Goal: Information Seeking & Learning: Learn about a topic

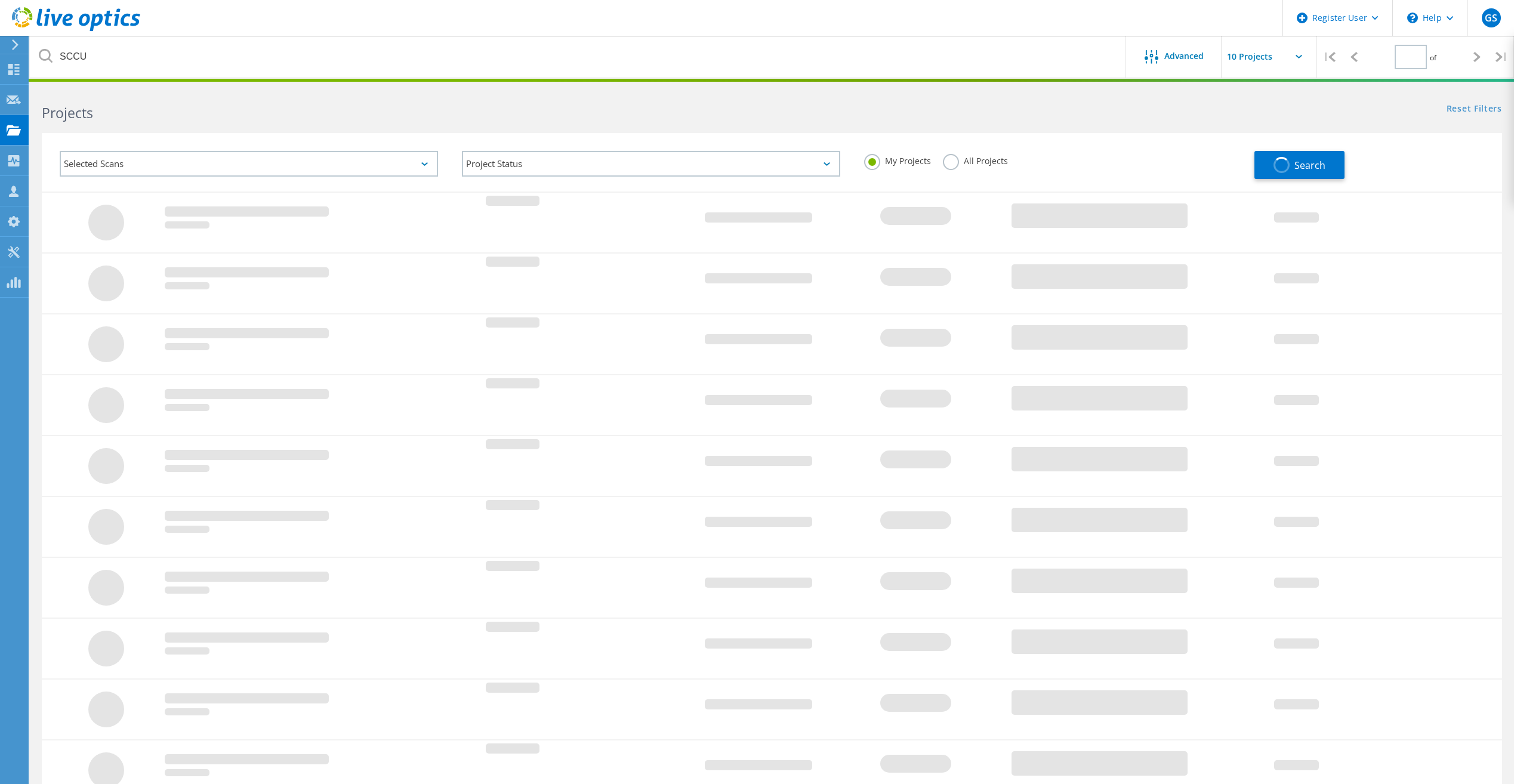
type input "1"
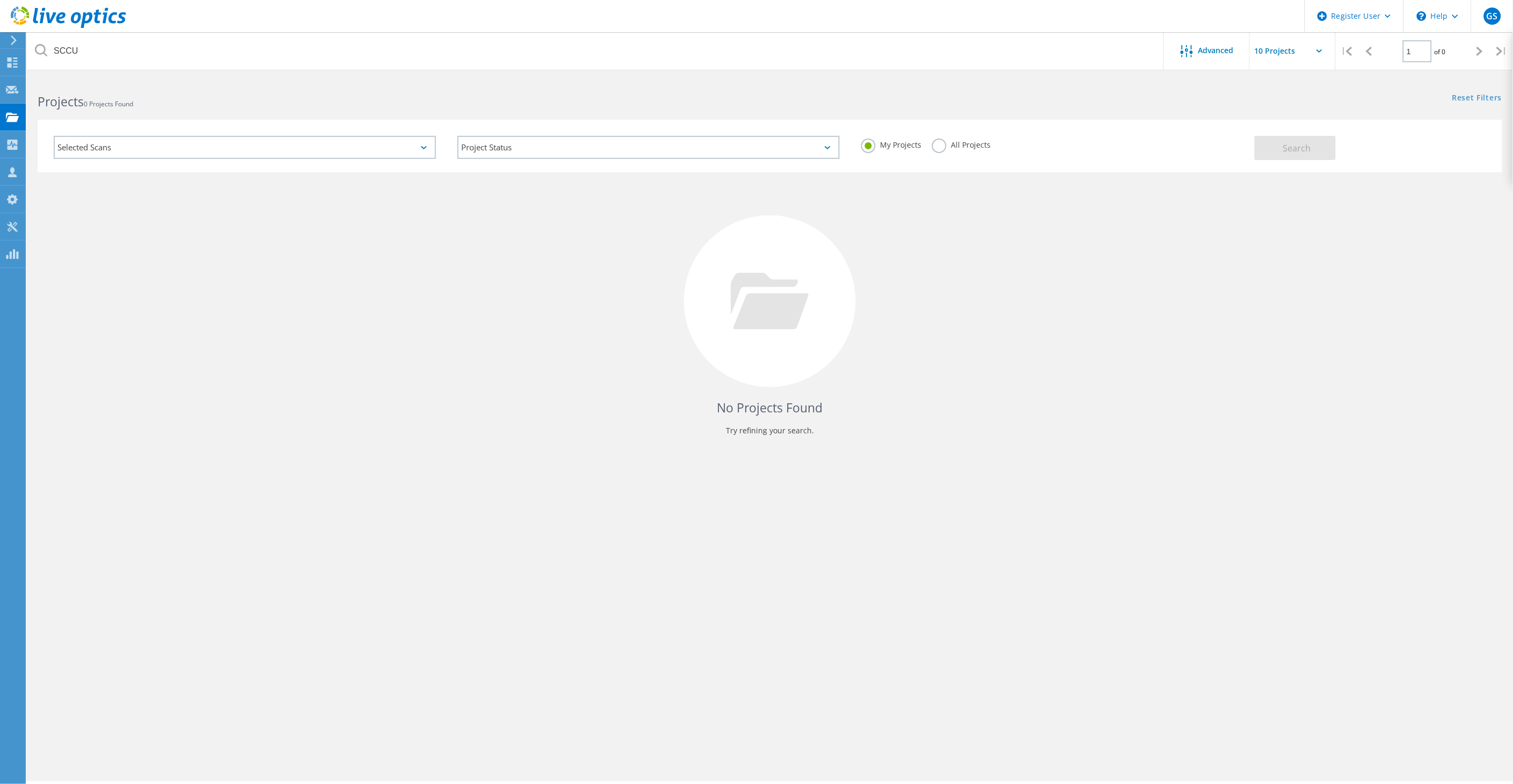
click at [962, 140] on label "All Projects" at bounding box center [961, 144] width 58 height 10
click at [0, 0] on input "All Projects" at bounding box center [0, 0] width 0 height 0
click at [1329, 145] on button "Search" at bounding box center [1295, 148] width 81 height 24
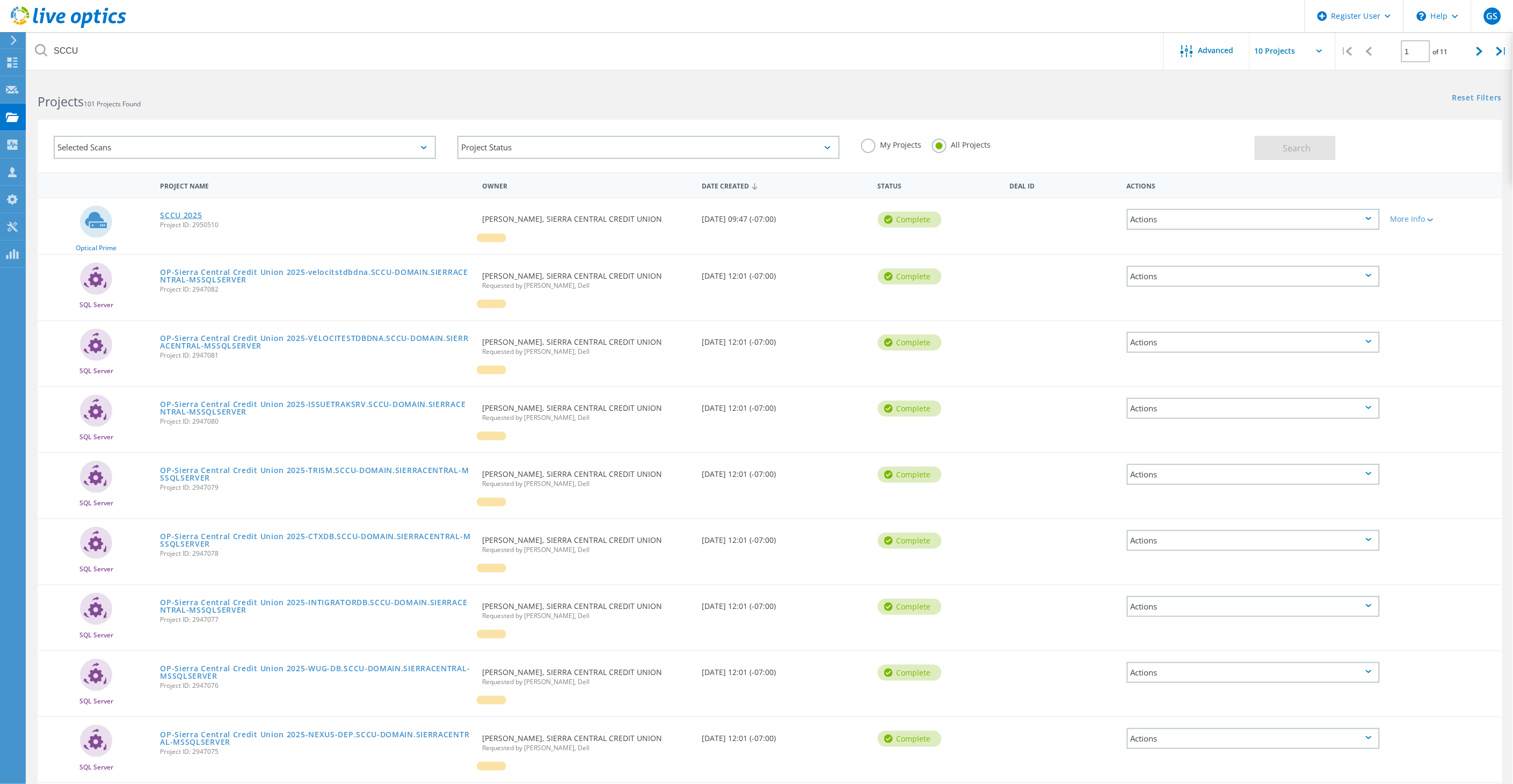
click at [195, 211] on link "SCCU 2025" at bounding box center [181, 215] width 42 height 7
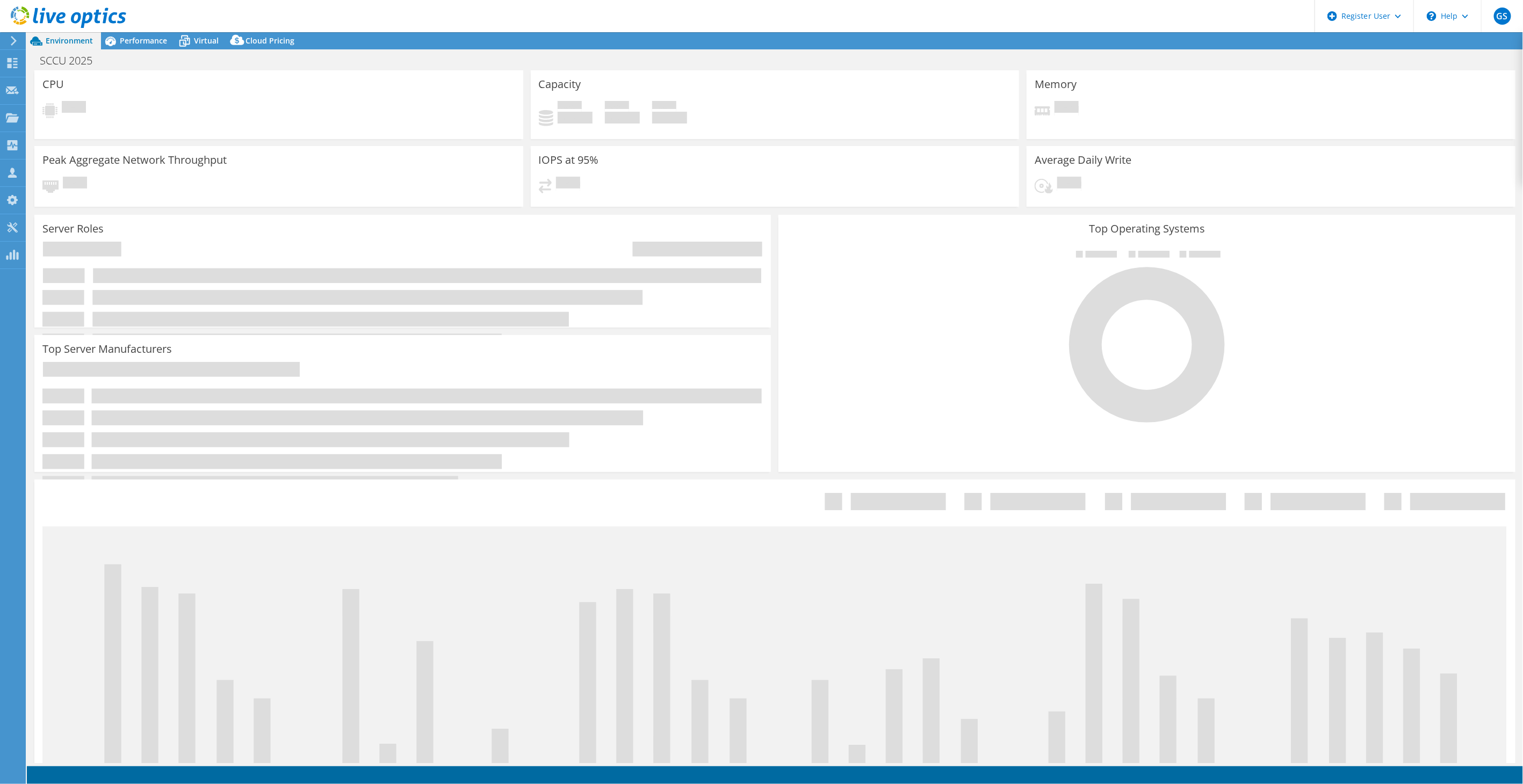
select select "USWest"
select select "USD"
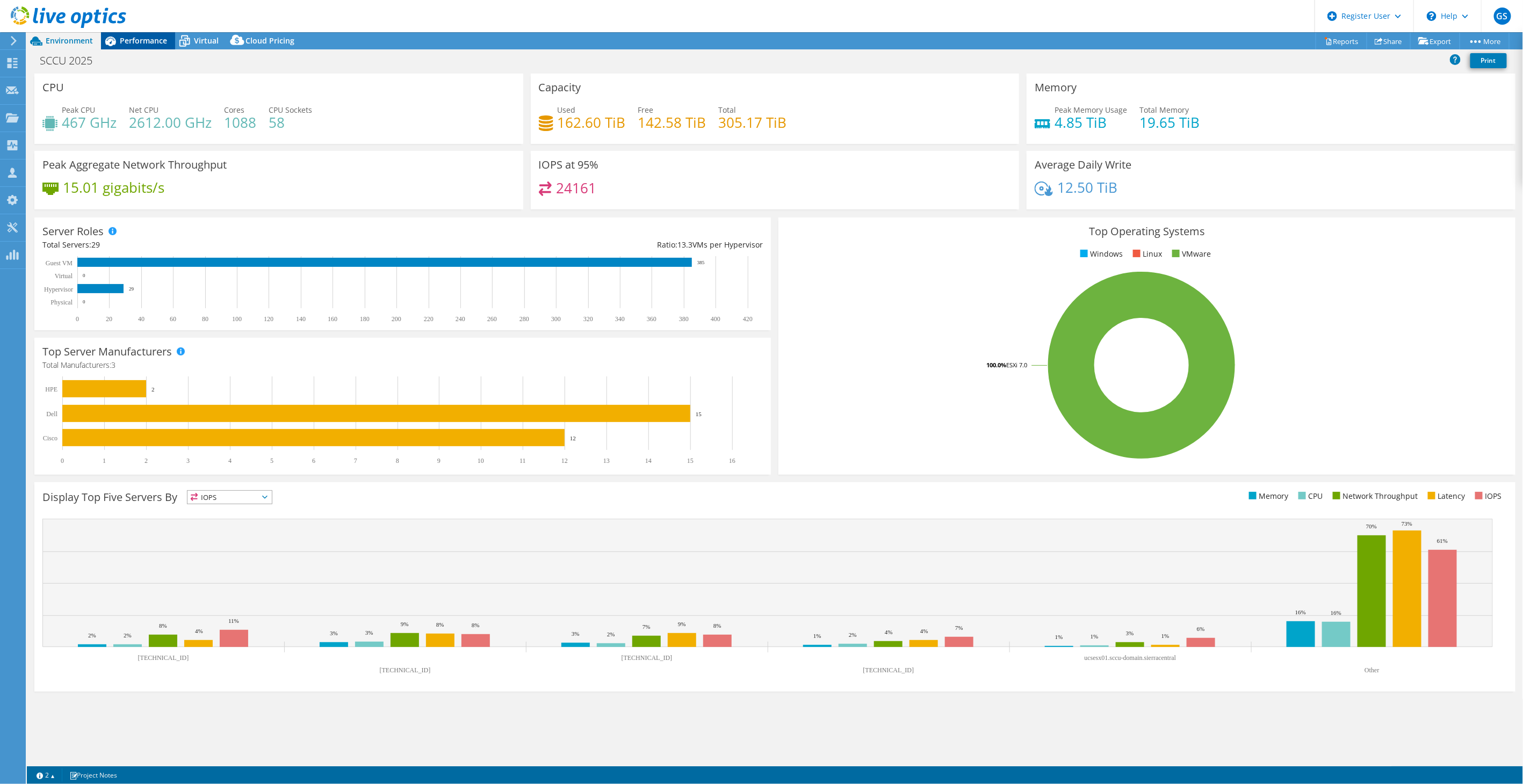
click at [158, 43] on span "Performance" at bounding box center [143, 41] width 47 height 10
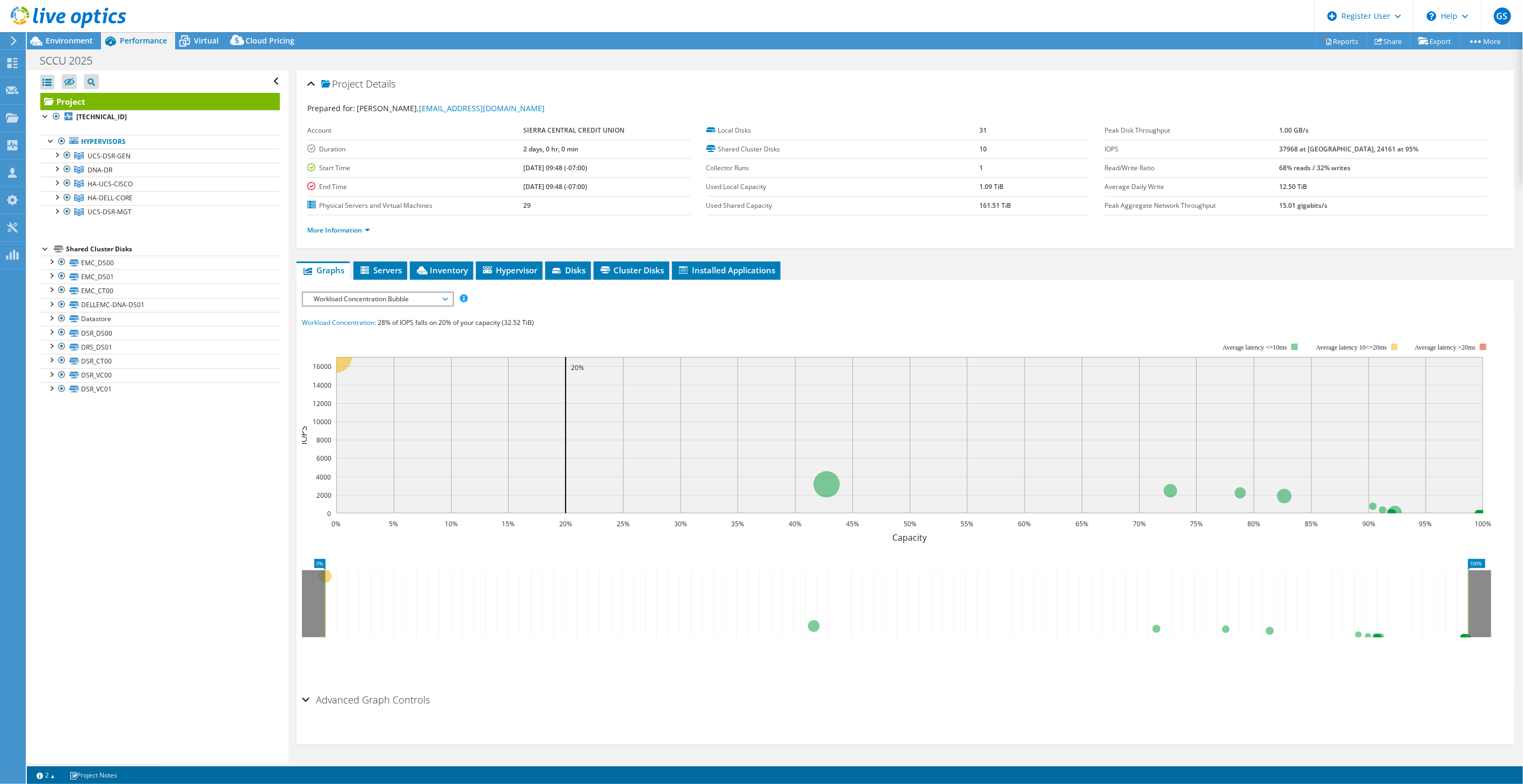
drag, startPoint x: 518, startPoint y: 161, endPoint x: 628, endPoint y: 163, distance: 110.0
click at [628, 163] on tr "Start Time [DATE] 09:48 (-07:00)" at bounding box center [498, 167] width 383 height 19
drag, startPoint x: 628, startPoint y: 163, endPoint x: 610, endPoint y: 239, distance: 78.1
click at [620, 237] on div "More Information" at bounding box center [905, 230] width 1196 height 30
click at [400, 299] on span "Workload Concentration Bubble" at bounding box center [377, 299] width 138 height 13
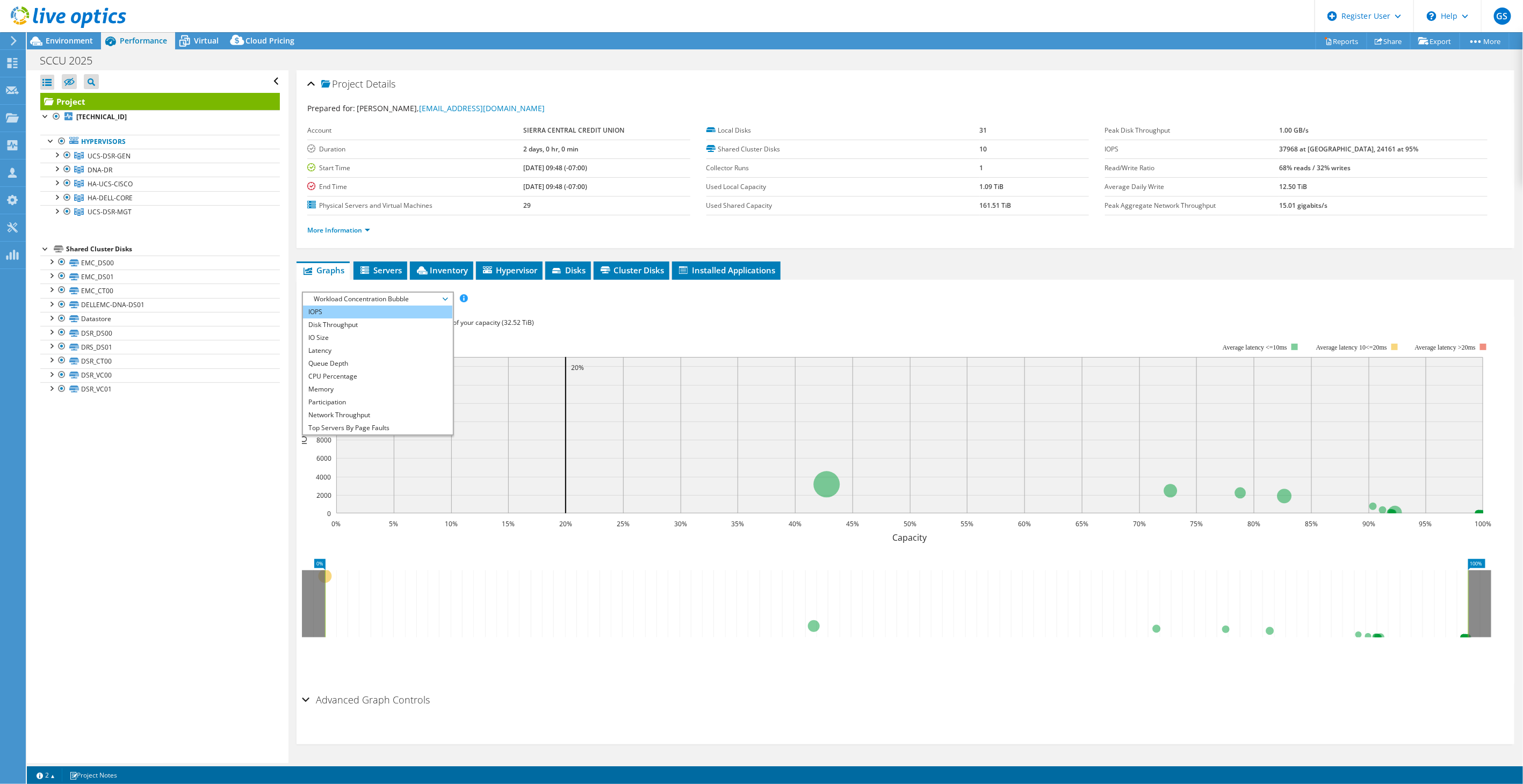
click at [335, 308] on li "IOPS" at bounding box center [377, 312] width 149 height 13
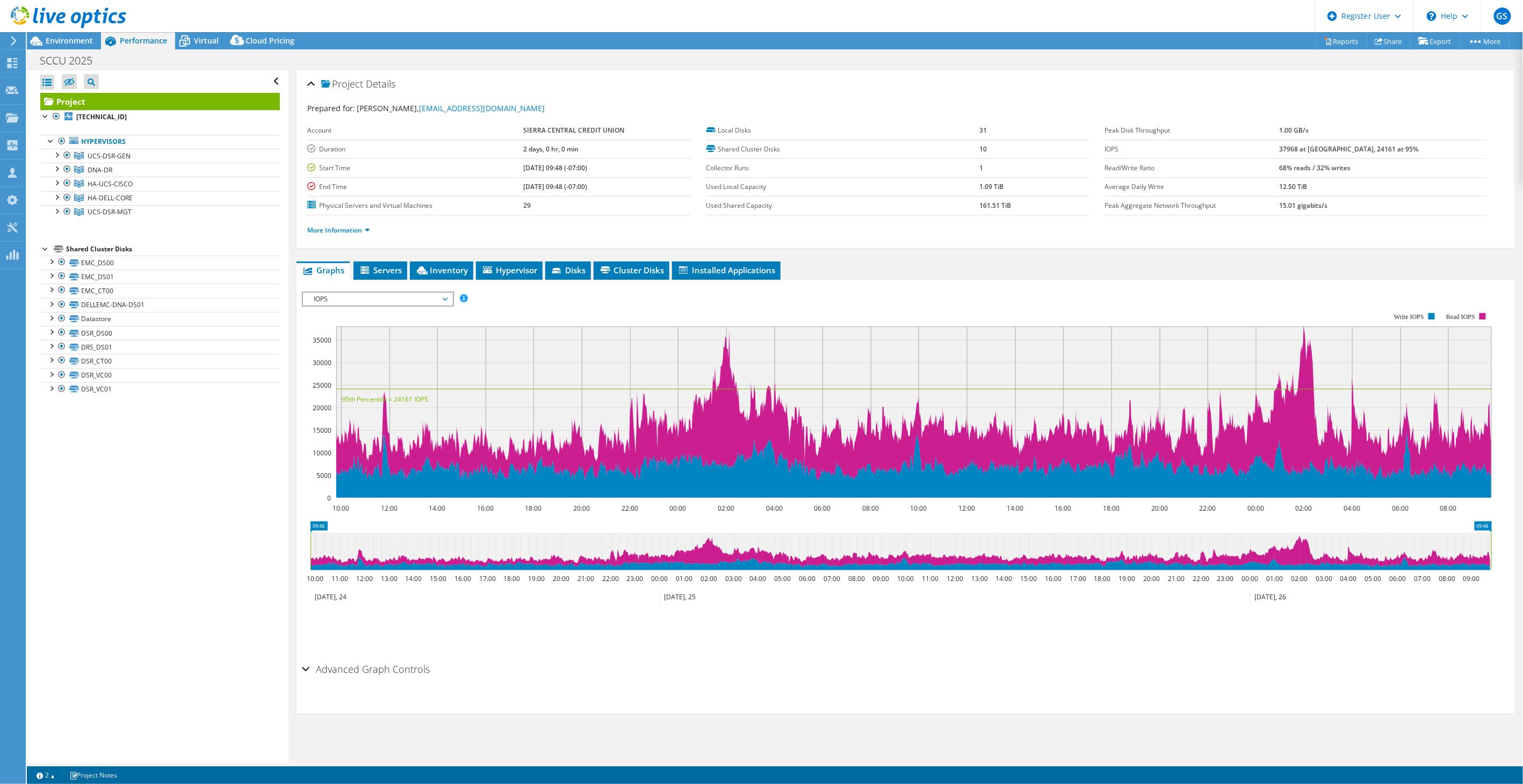
click at [376, 293] on span "IOPS" at bounding box center [377, 299] width 138 height 13
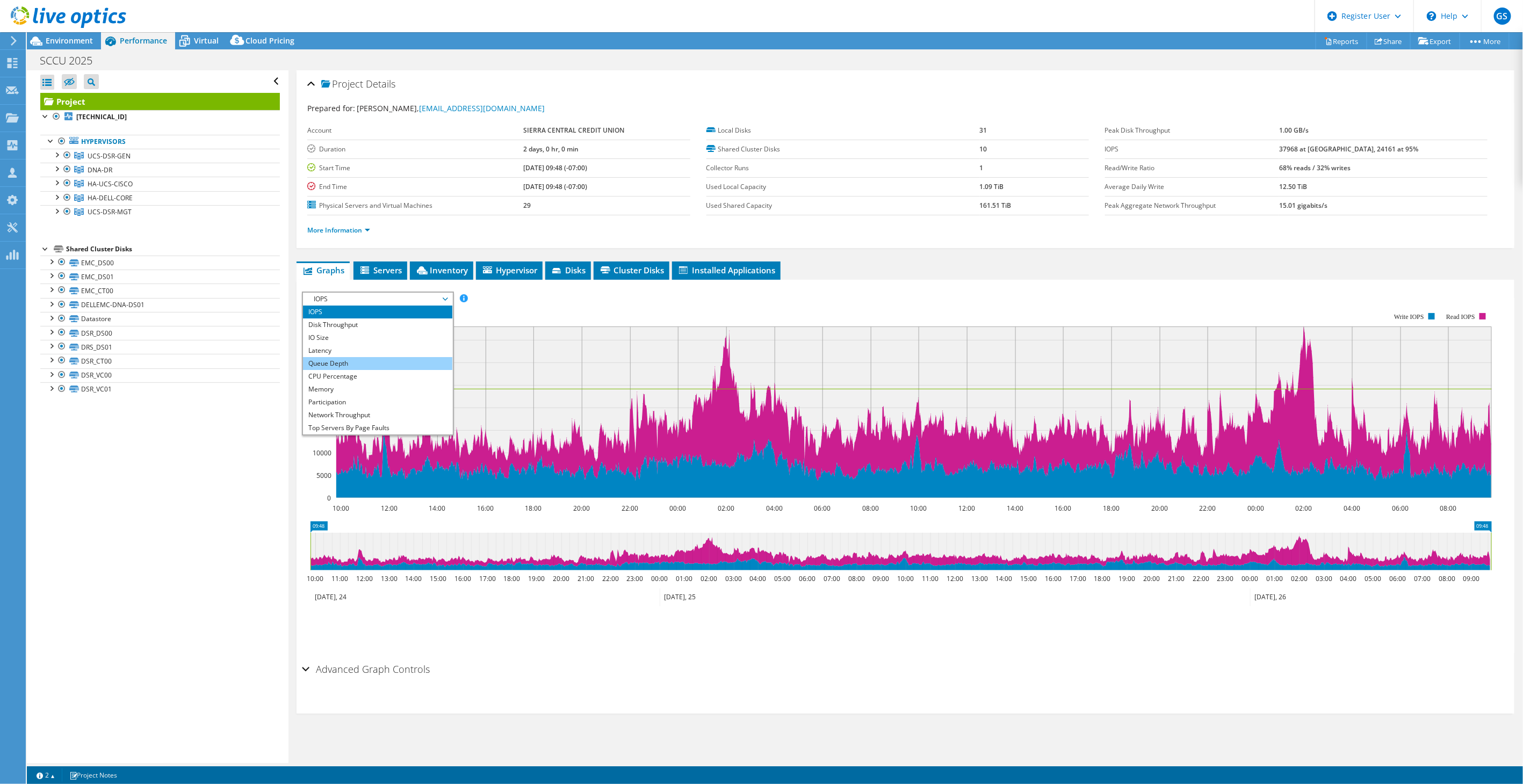
click at [342, 361] on li "Queue Depth" at bounding box center [377, 363] width 149 height 13
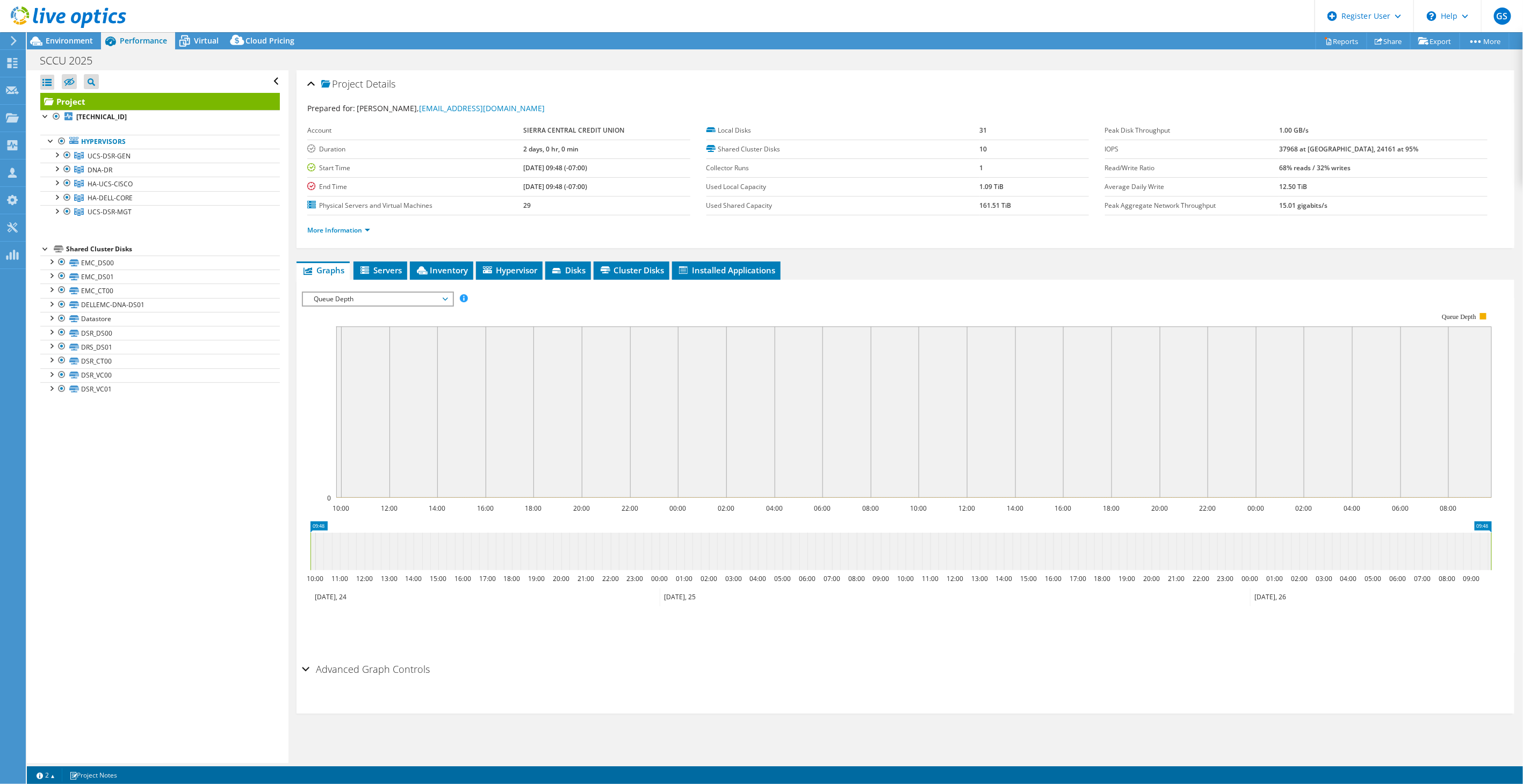
click at [372, 299] on span "Queue Depth" at bounding box center [377, 299] width 138 height 13
click at [342, 346] on li "Latency" at bounding box center [377, 350] width 149 height 13
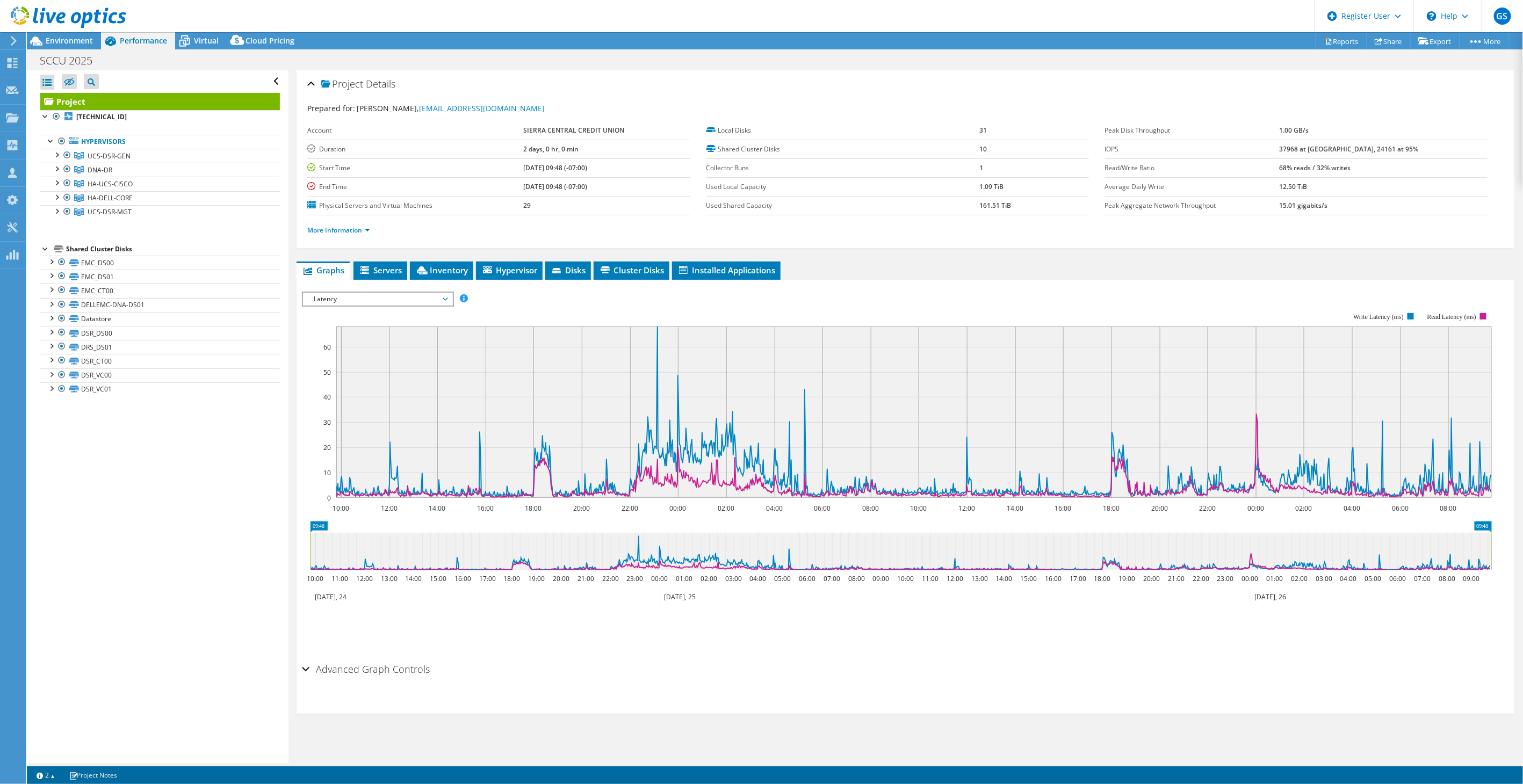
click at [424, 297] on span "Latency" at bounding box center [377, 299] width 138 height 13
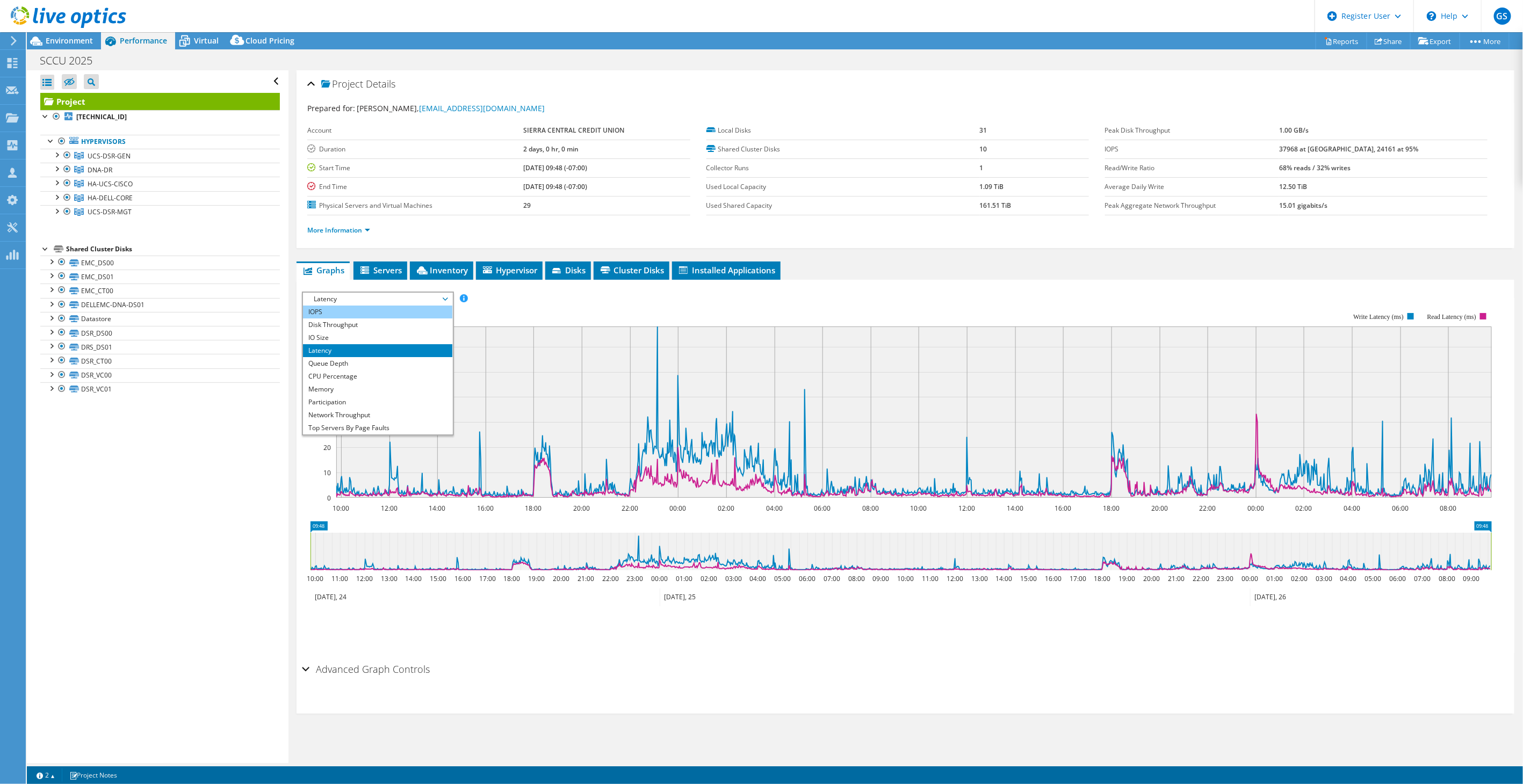
click at [355, 309] on li "IOPS" at bounding box center [377, 312] width 149 height 13
